Goal: Information Seeking & Learning: Learn about a topic

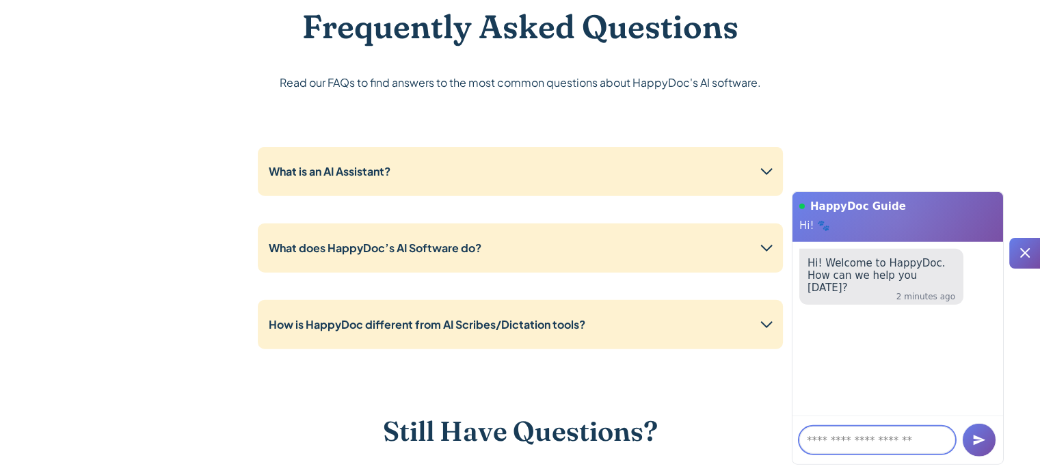
scroll to position [3290, 0]
click at [378, 231] on div "What does HappyDoc’s AI Software do?" at bounding box center [520, 247] width 525 height 49
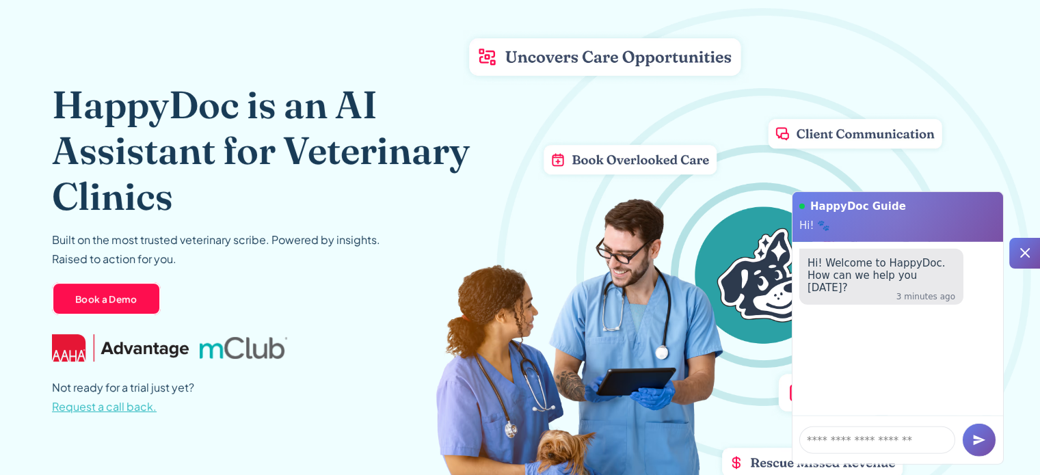
scroll to position [0, 0]
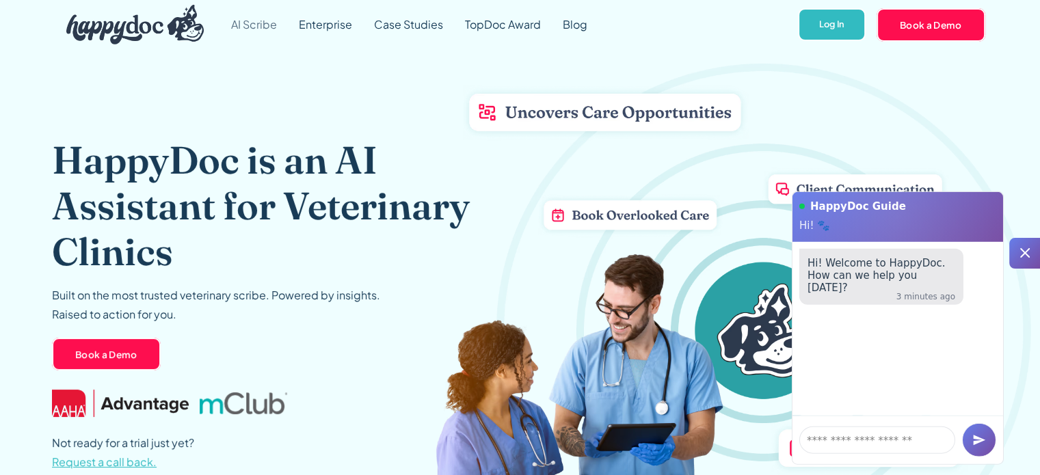
click at [269, 26] on link "AI Scribe" at bounding box center [254, 24] width 68 height 49
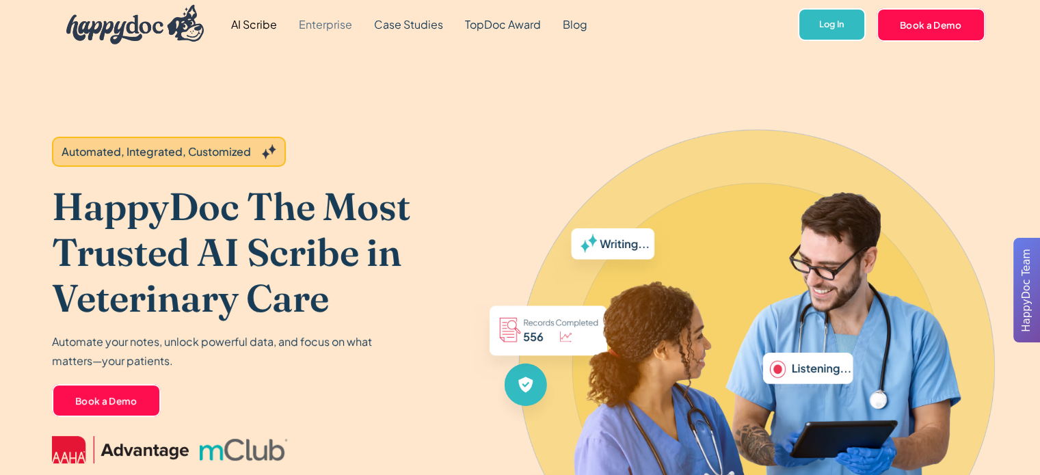
click at [330, 31] on link "Enterprise" at bounding box center [325, 24] width 75 height 49
